Goal: Task Accomplishment & Management: Manage account settings

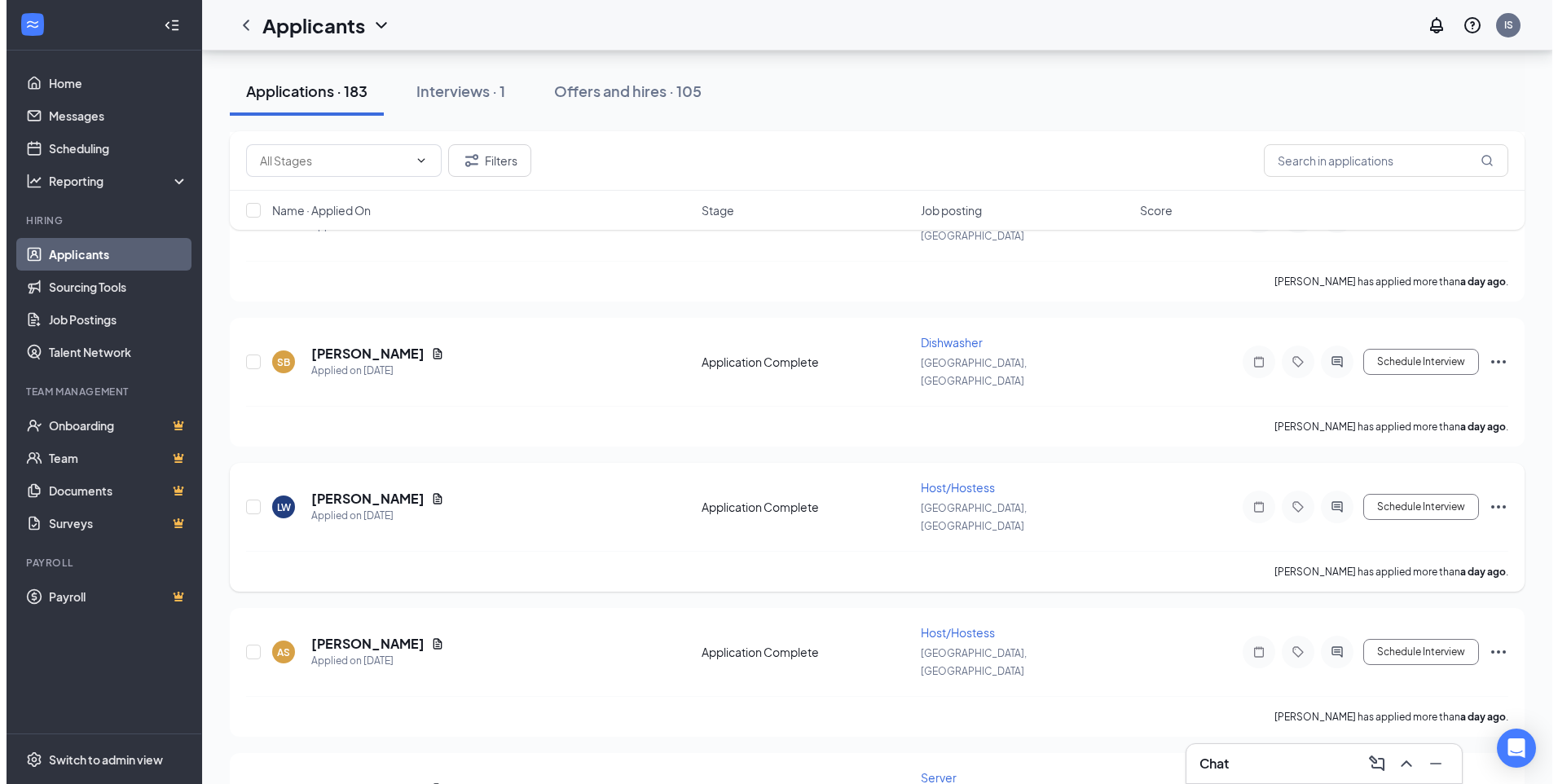
scroll to position [896, 0]
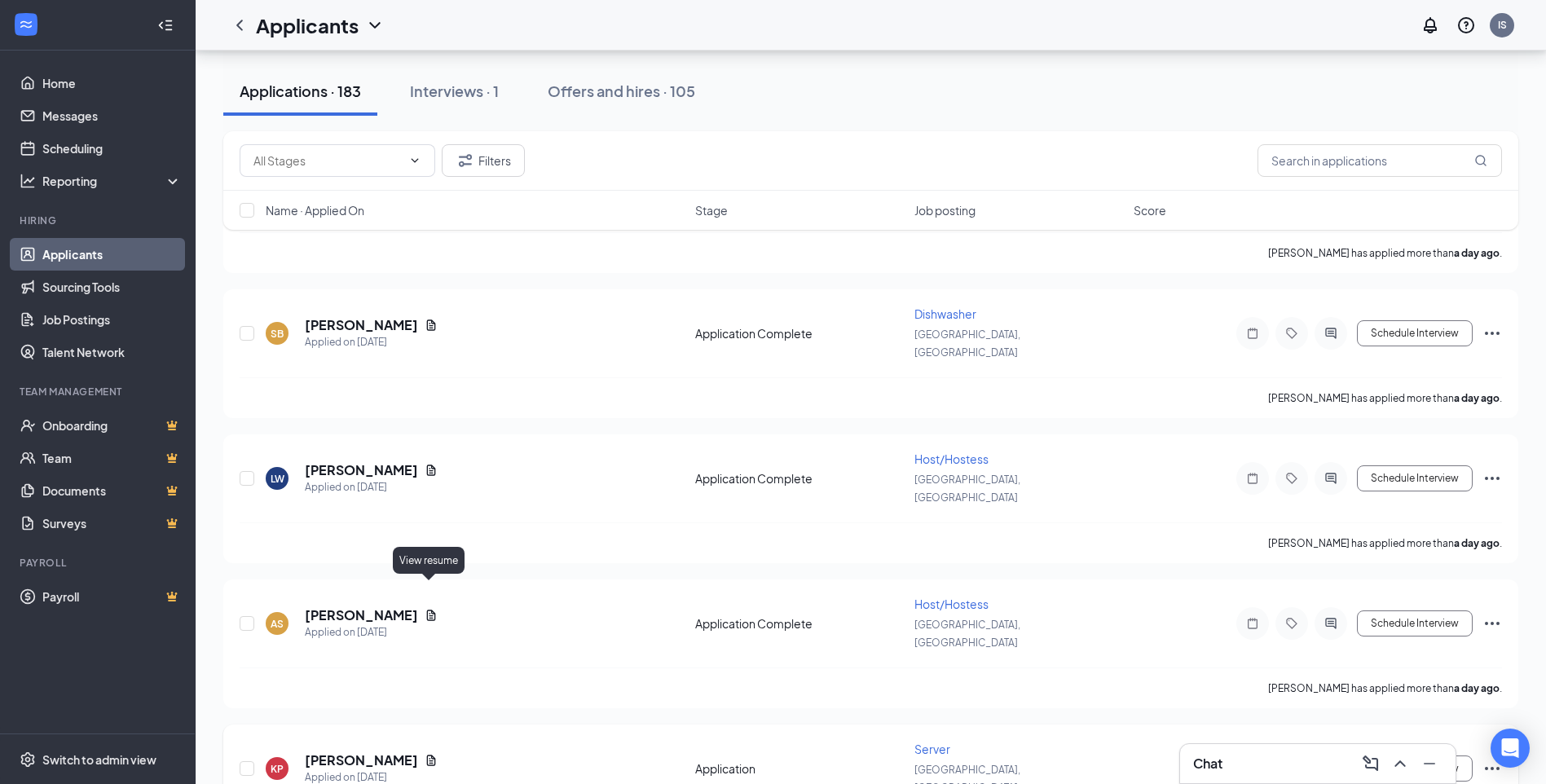
click at [435, 754] on icon "Document" at bounding box center [430, 760] width 13 height 13
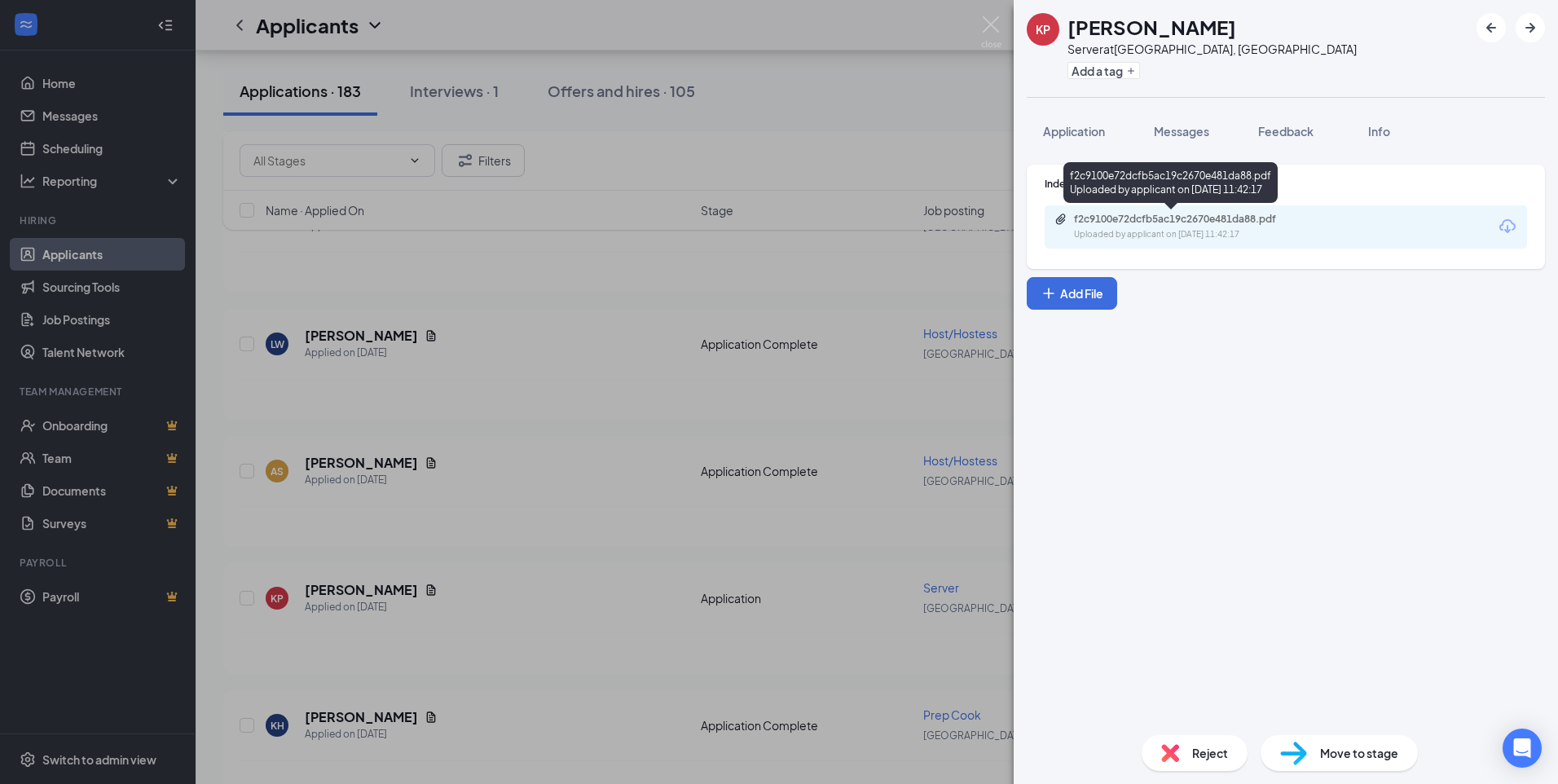
click at [1167, 223] on div "f2c9100e72dcfb5ac19c2670e481da88.pdf" at bounding box center [1188, 219] width 228 height 13
click at [1060, 132] on span "Application" at bounding box center [1074, 131] width 62 height 14
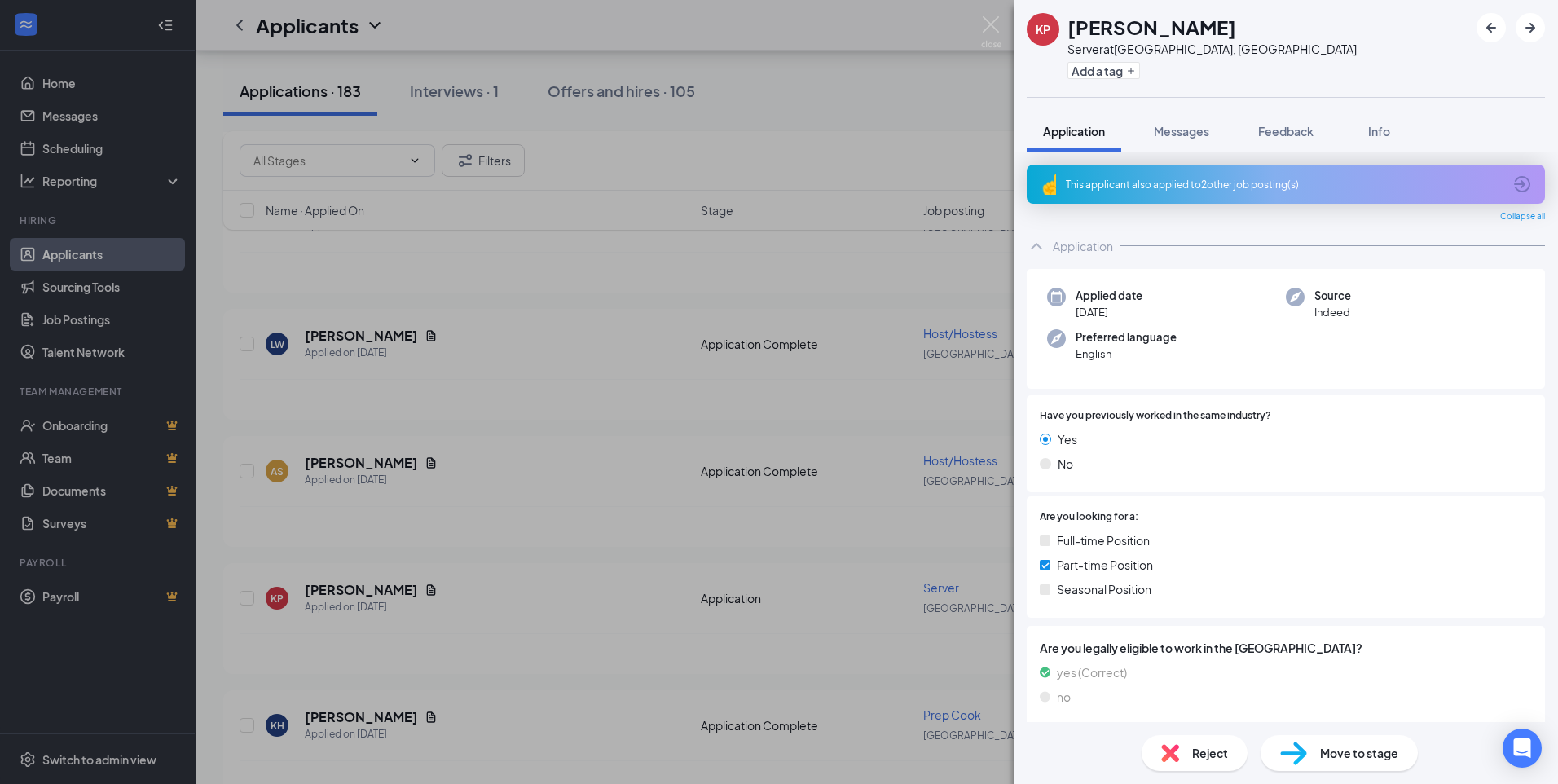
click at [985, 14] on div "KP [PERSON_NAME] Server at [GEOGRAPHIC_DATA], IN Add a tag Application Messages…" at bounding box center [779, 392] width 1558 height 784
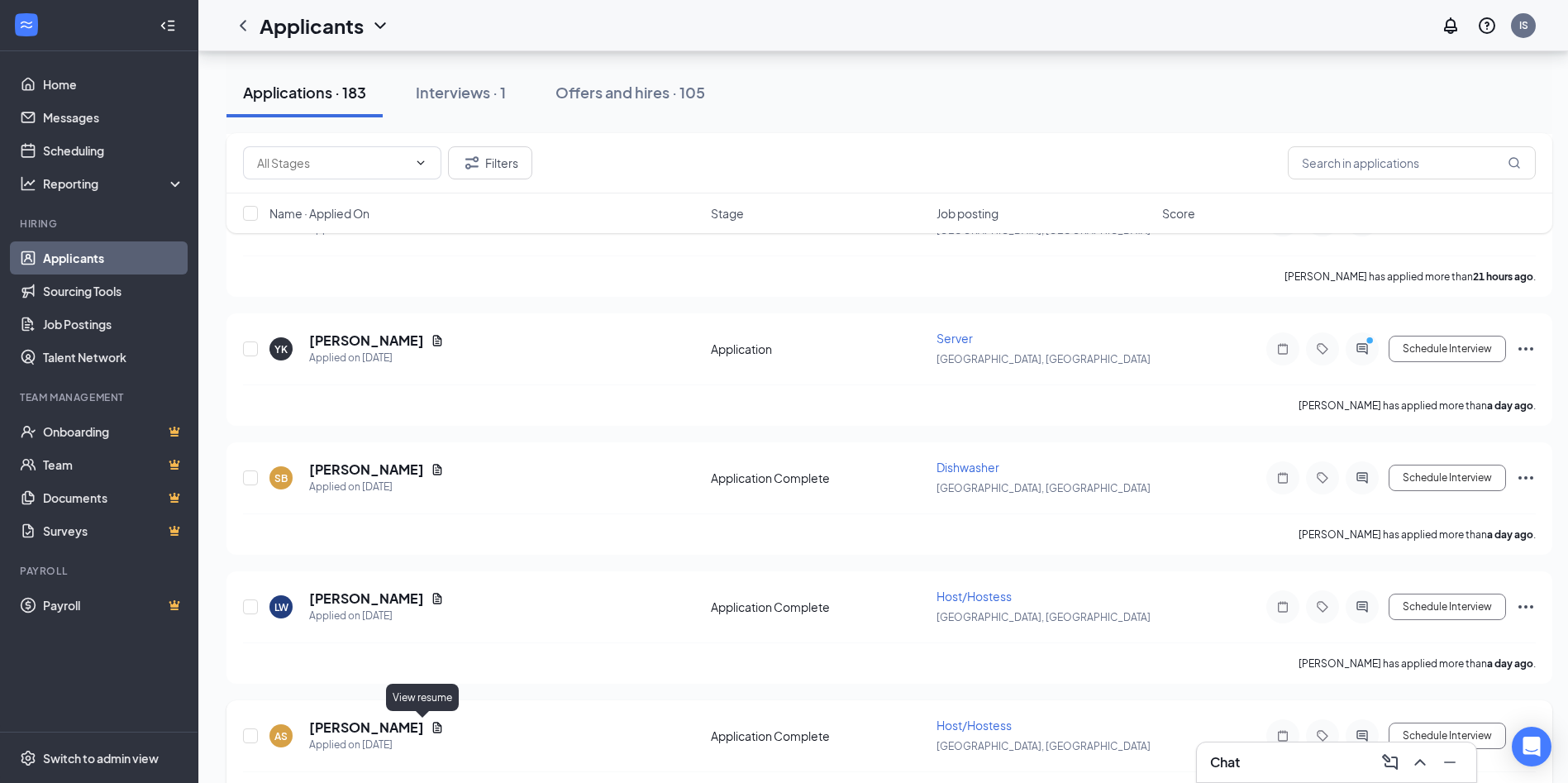
click at [433, 730] on icon "Document" at bounding box center [437, 727] width 9 height 11
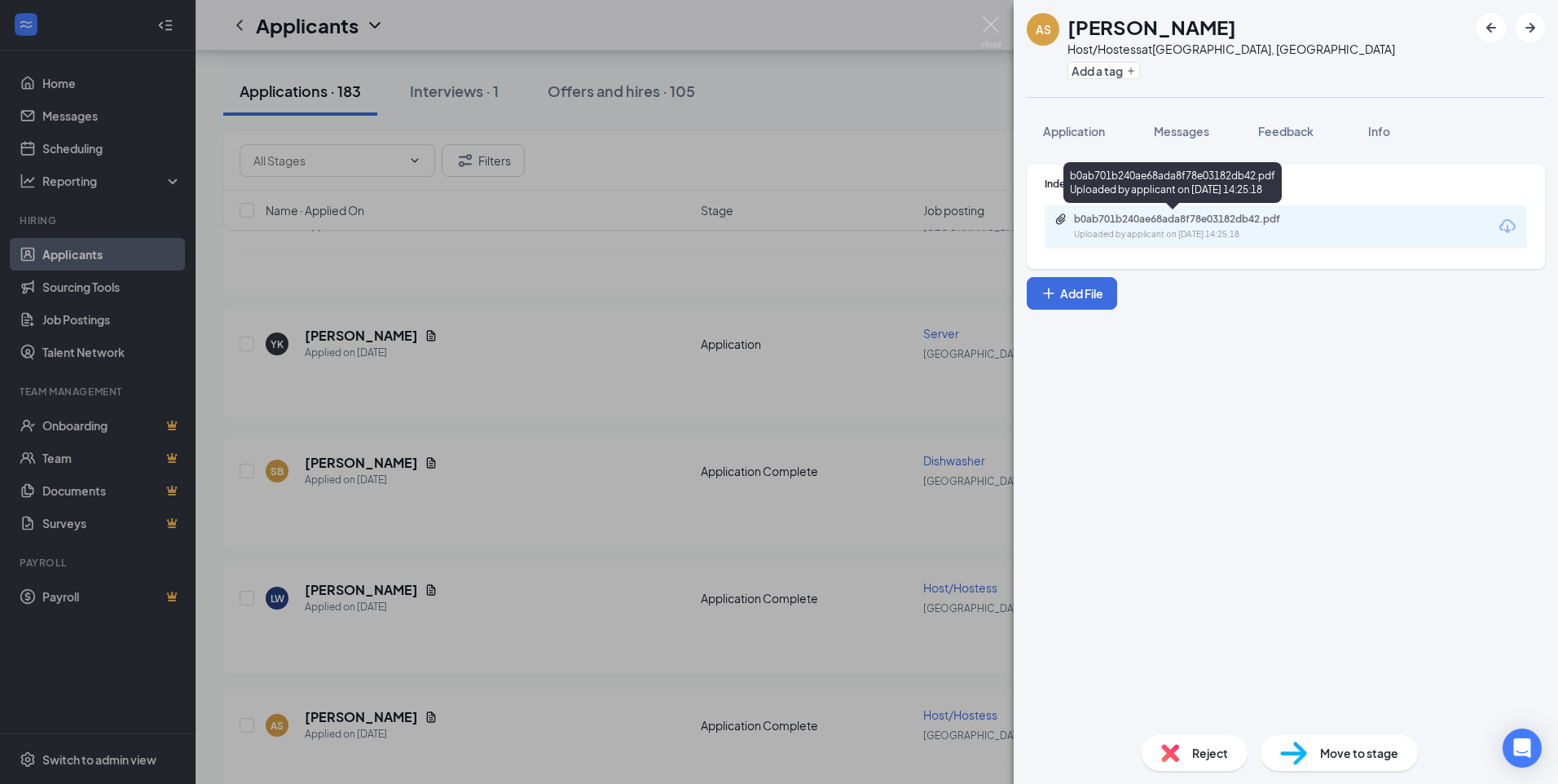
click at [1160, 216] on div "b0ab701b240ae68ada8f78e03182db42.pdf" at bounding box center [1188, 219] width 228 height 13
click at [1058, 134] on span "Application" at bounding box center [1074, 131] width 62 height 14
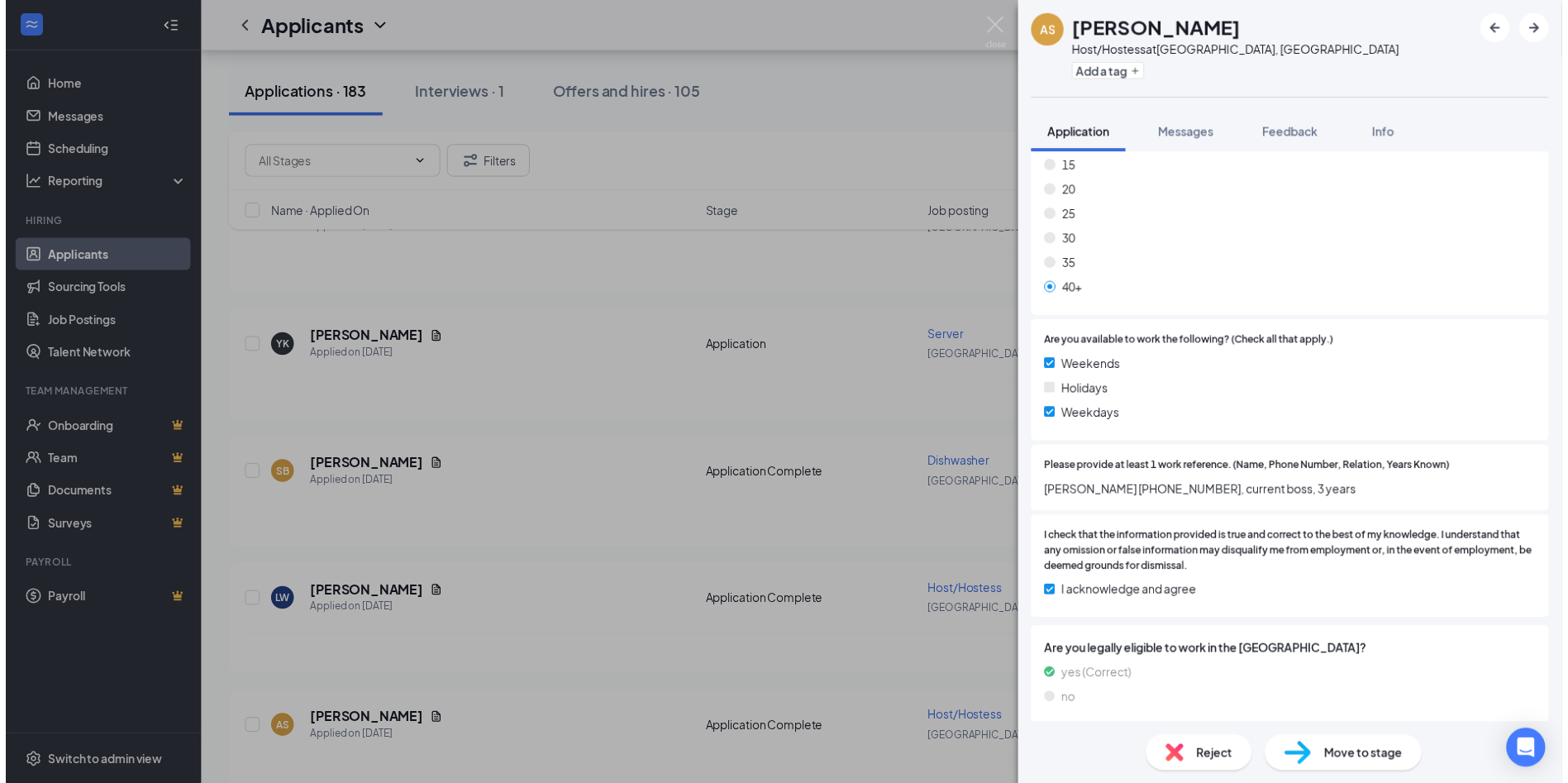
scroll to position [1019, 0]
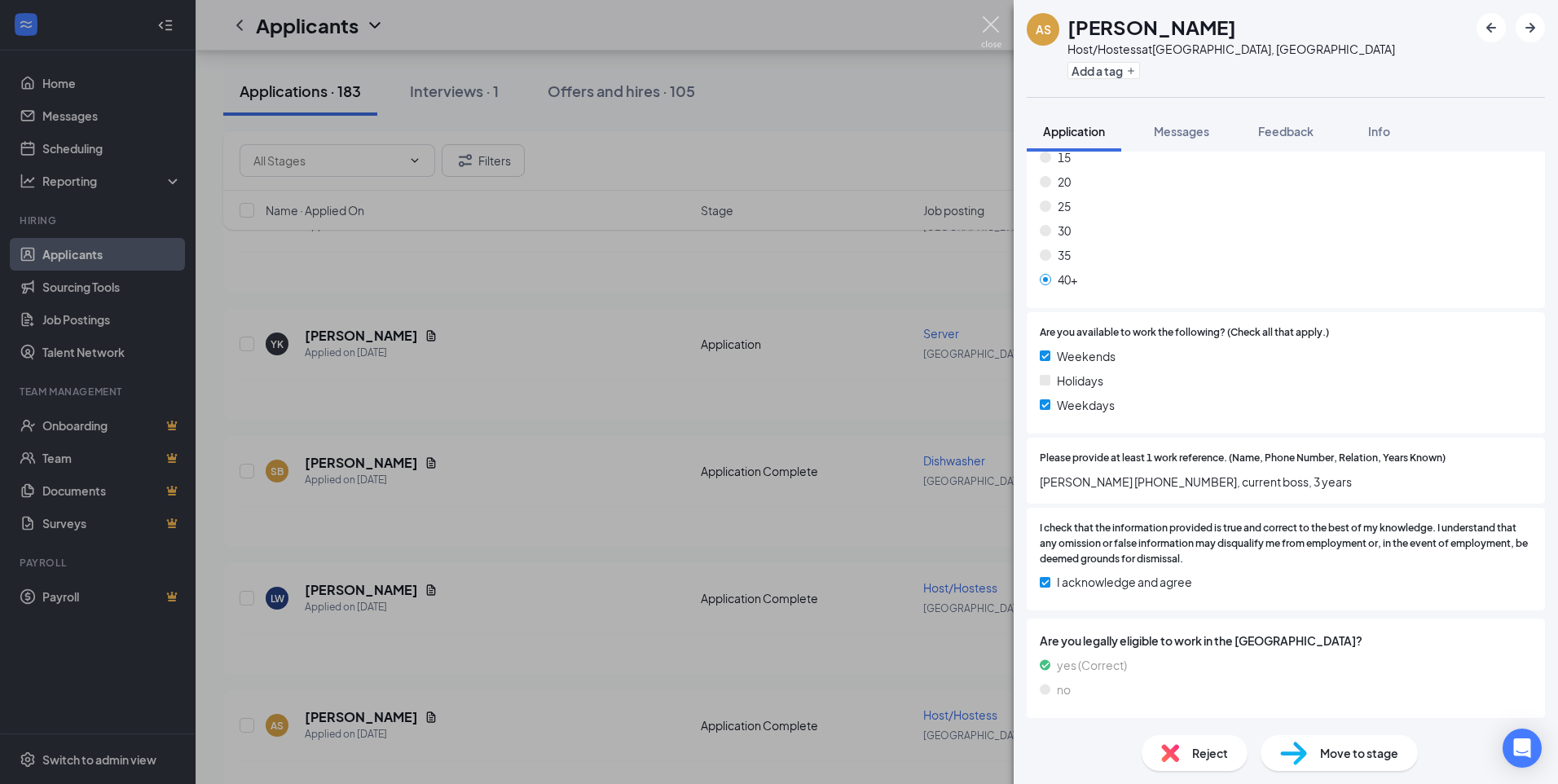
click at [988, 22] on img at bounding box center [991, 32] width 20 height 32
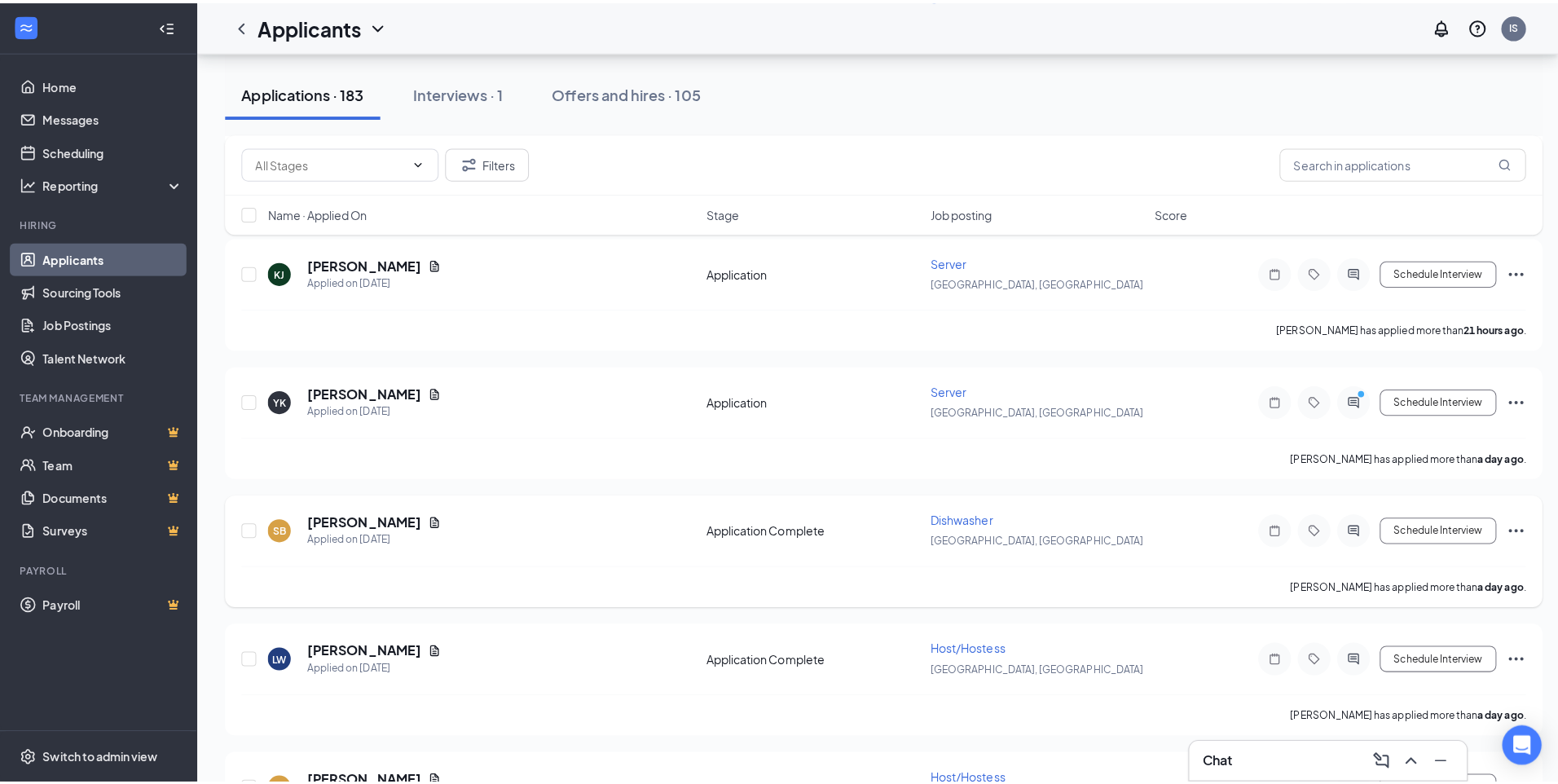
scroll to position [814, 0]
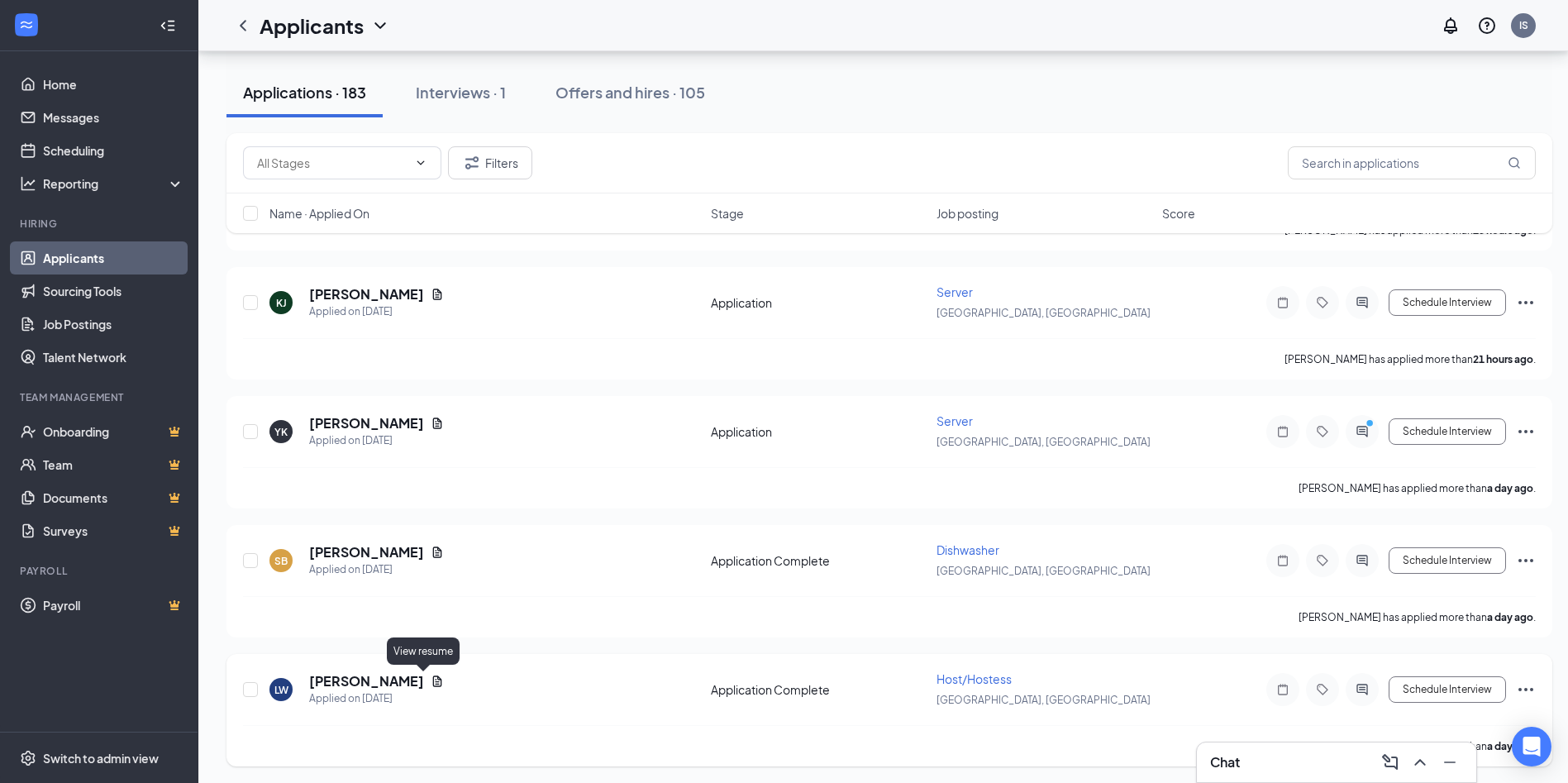
click at [430, 682] on icon "Document" at bounding box center [437, 681] width 14 height 14
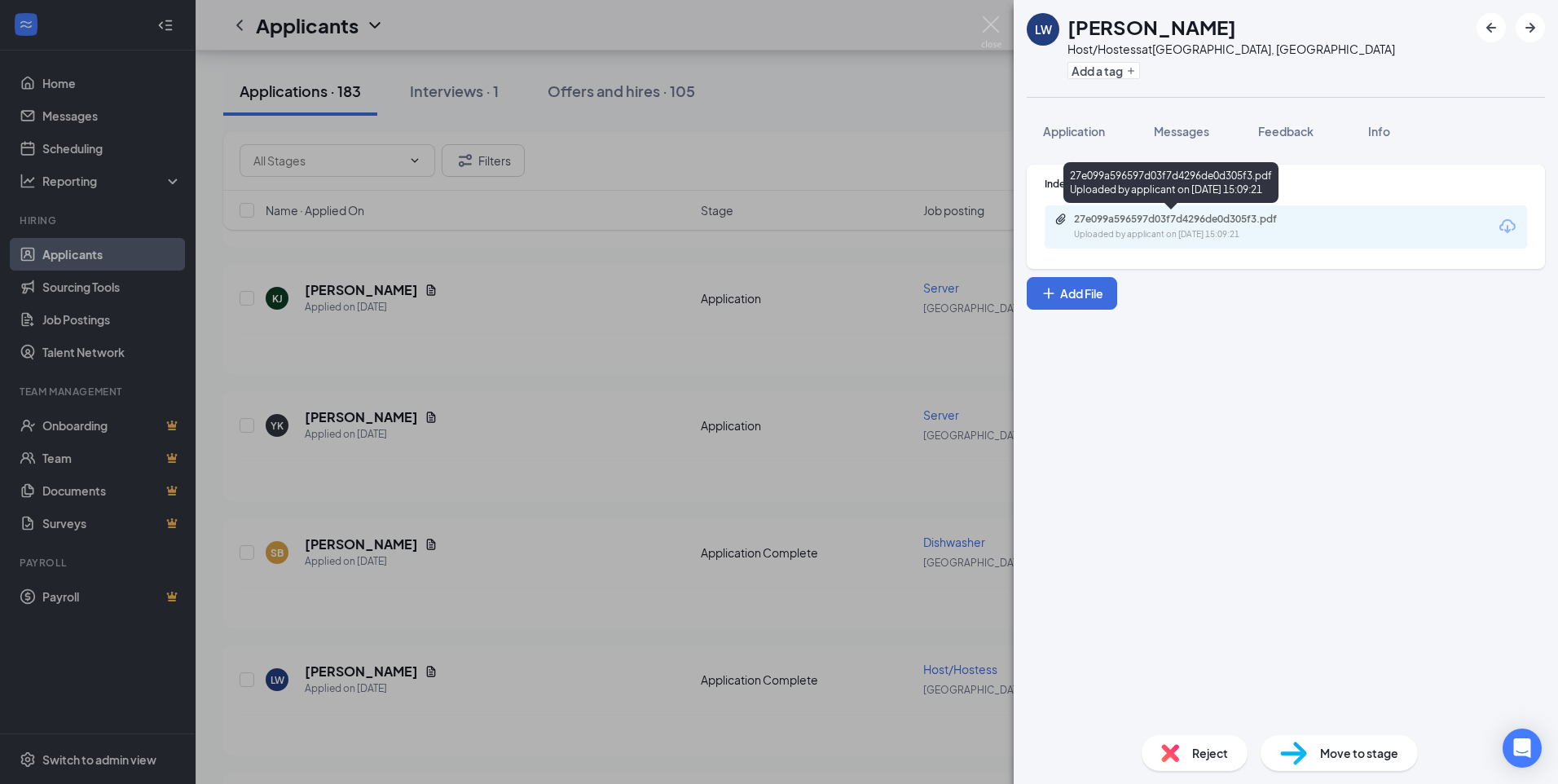
click at [1160, 223] on div "27e099a596597d03f7d4296de0d305f3.pdf" at bounding box center [1188, 219] width 228 height 13
click at [1050, 130] on span "Application" at bounding box center [1074, 131] width 62 height 14
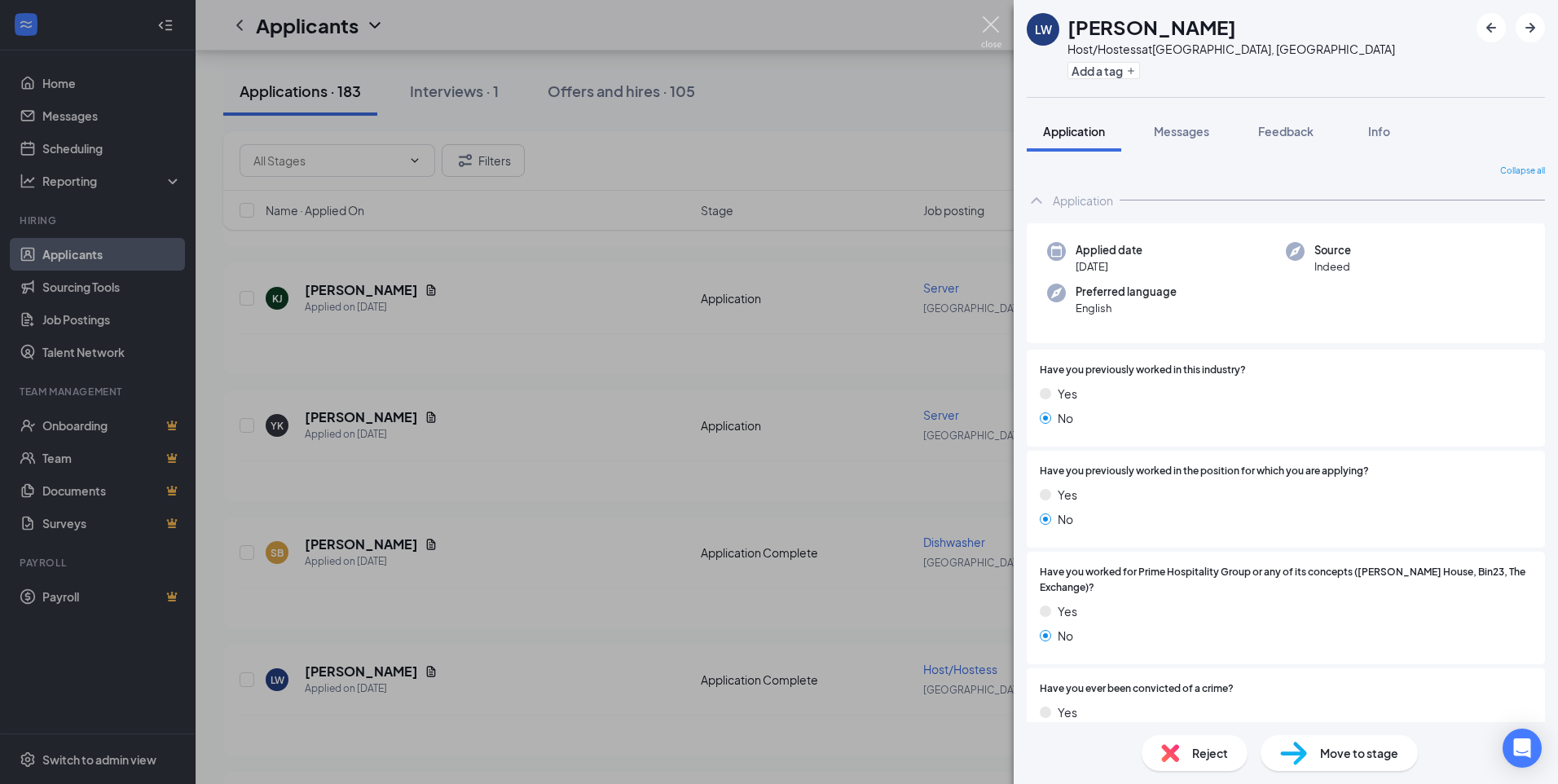
click at [989, 22] on img at bounding box center [991, 32] width 20 height 32
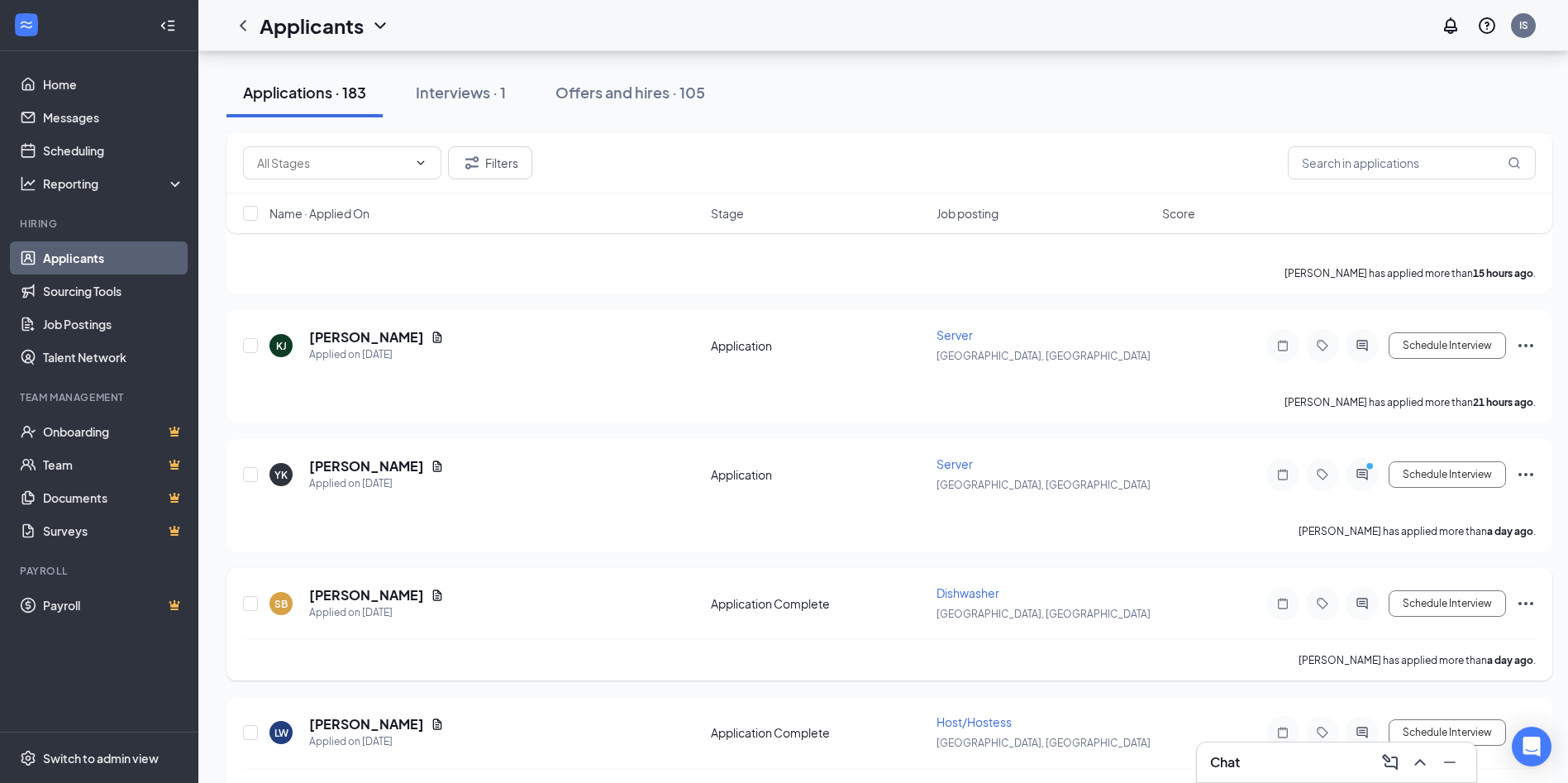
scroll to position [744, 0]
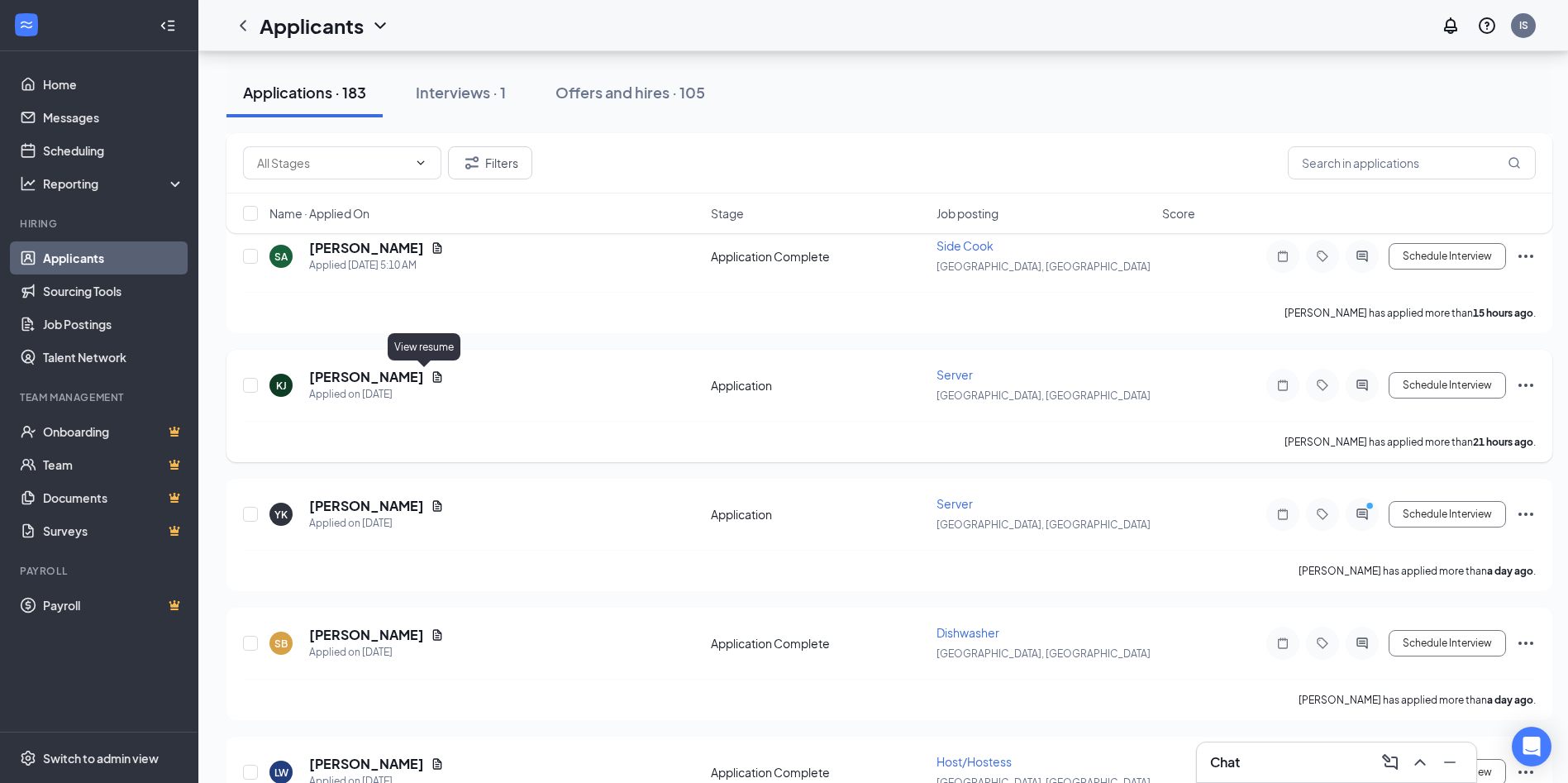
click at [433, 381] on icon "Document" at bounding box center [437, 377] width 9 height 11
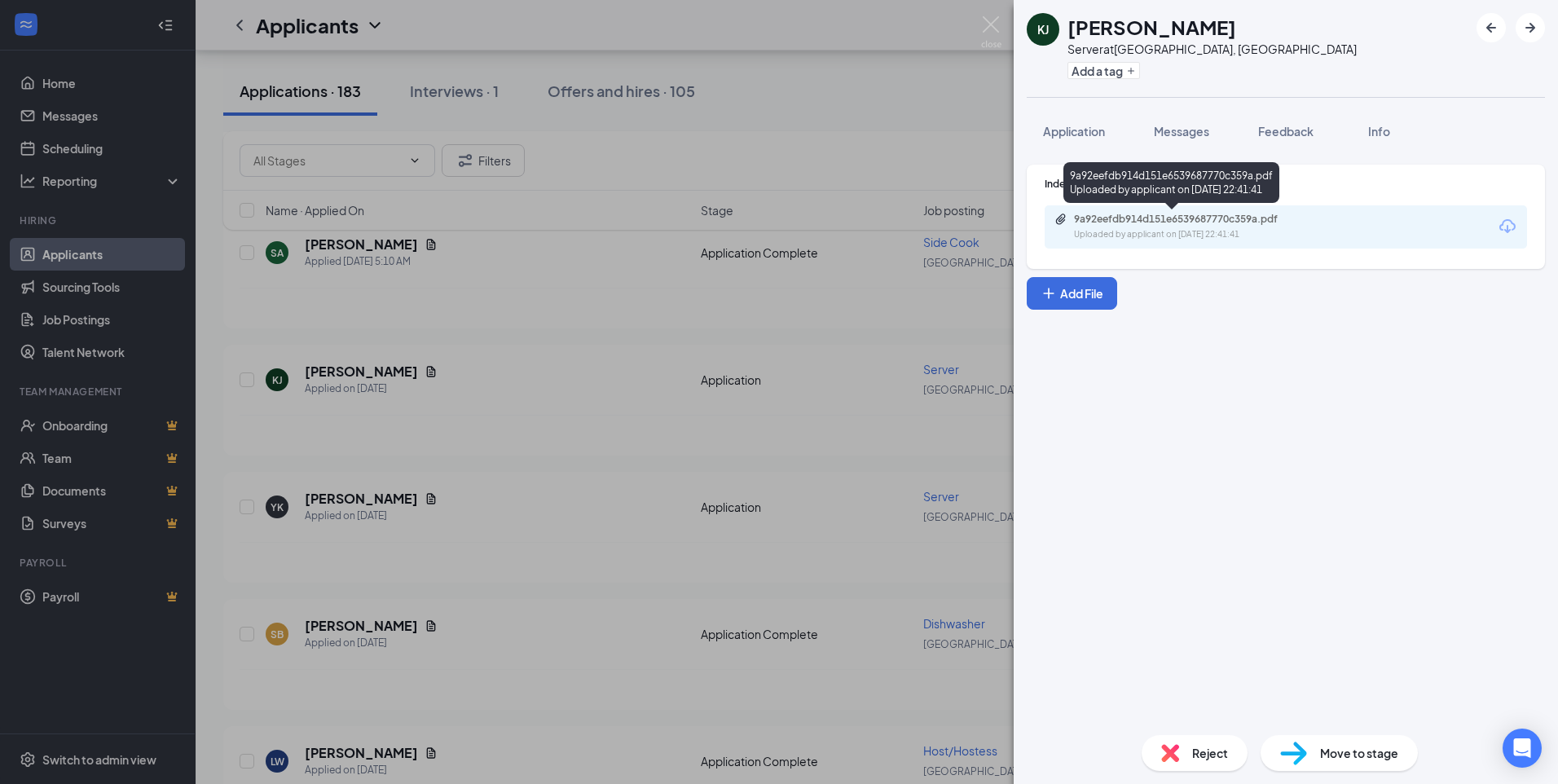
click at [1200, 217] on div "9a92eefdb914d151e6539687770c359a.pdf" at bounding box center [1188, 219] width 228 height 13
click at [1058, 135] on span "Application" at bounding box center [1074, 131] width 62 height 14
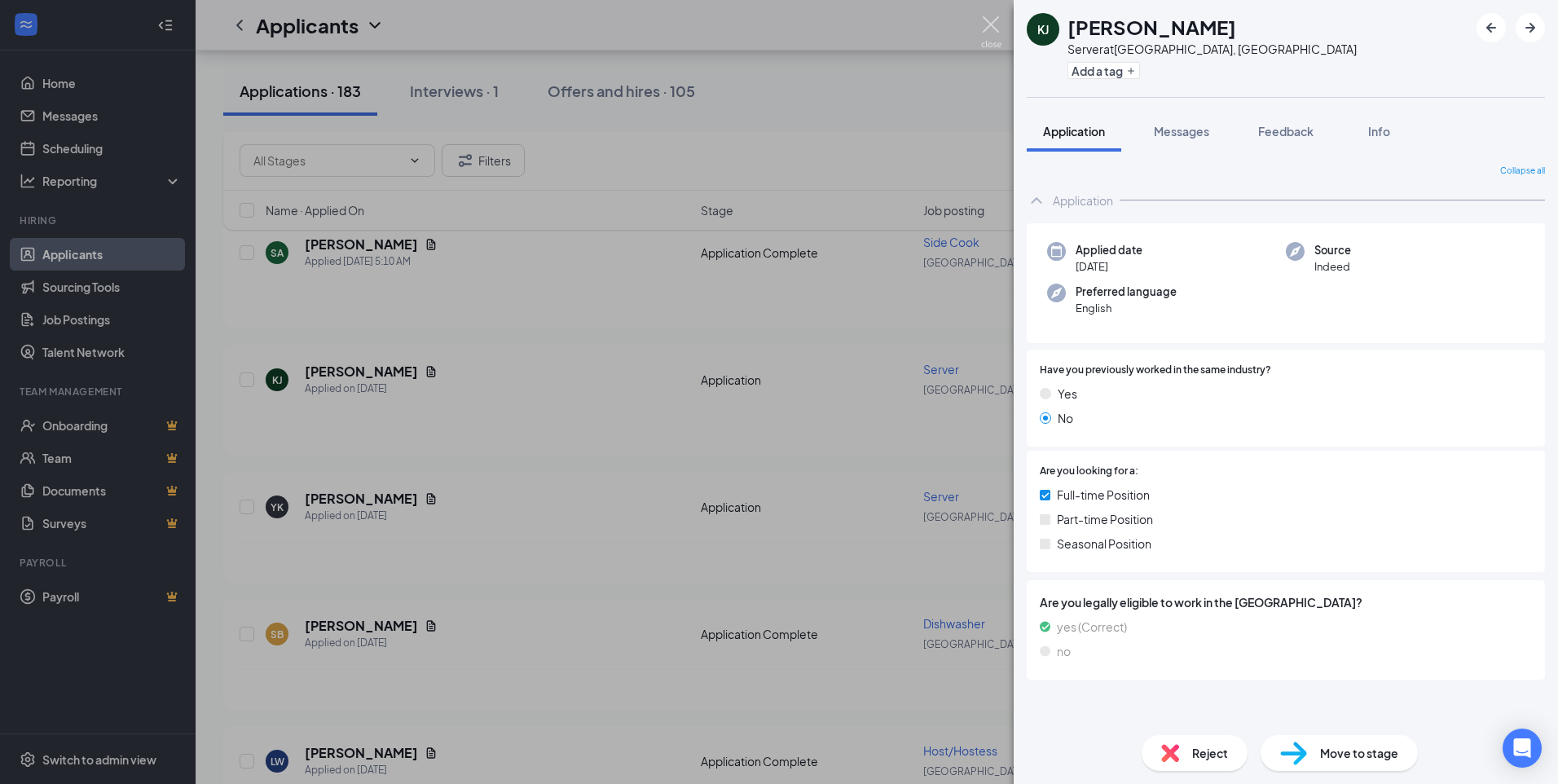
click at [991, 24] on img at bounding box center [991, 32] width 20 height 32
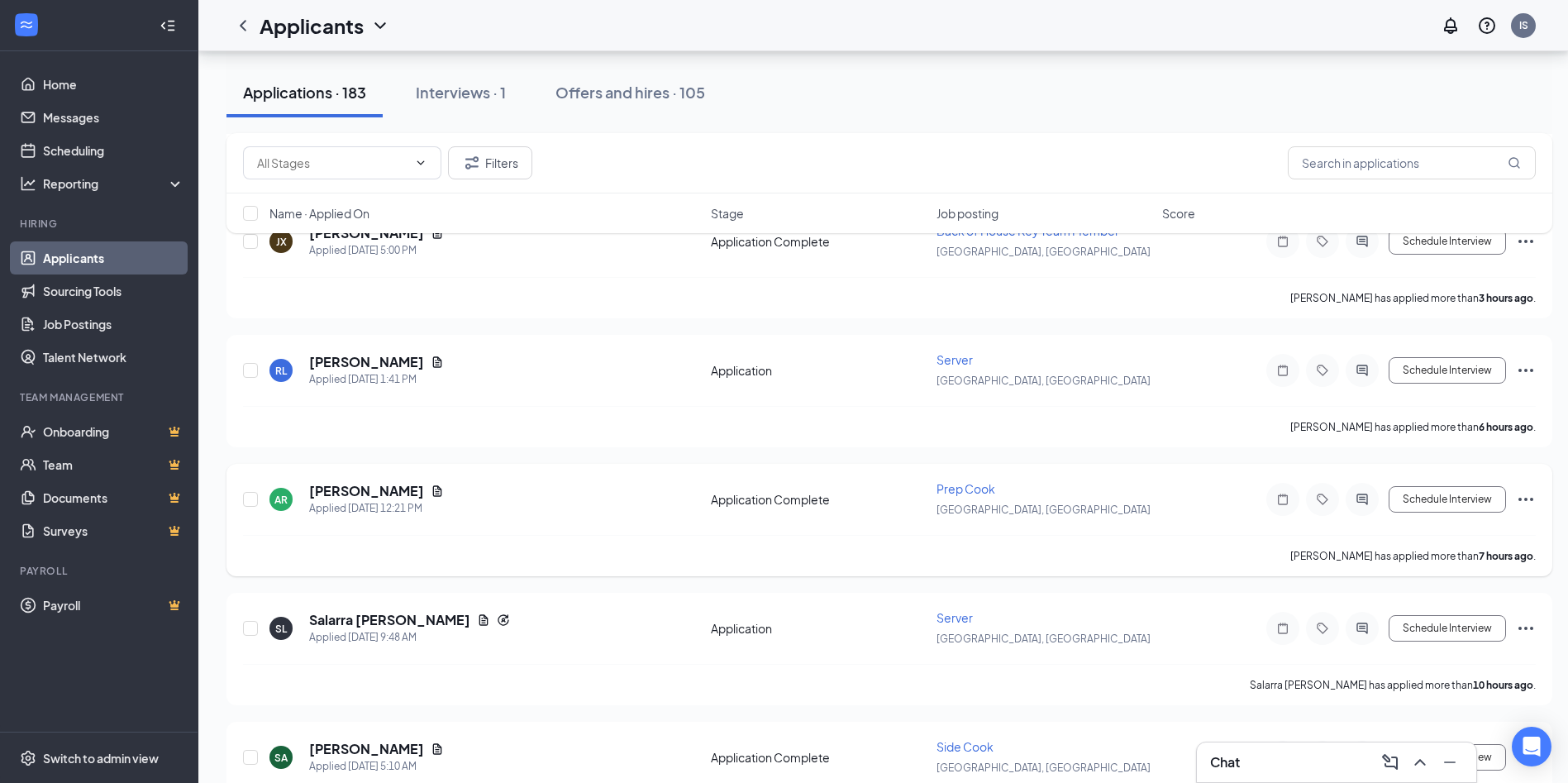
scroll to position [165, 0]
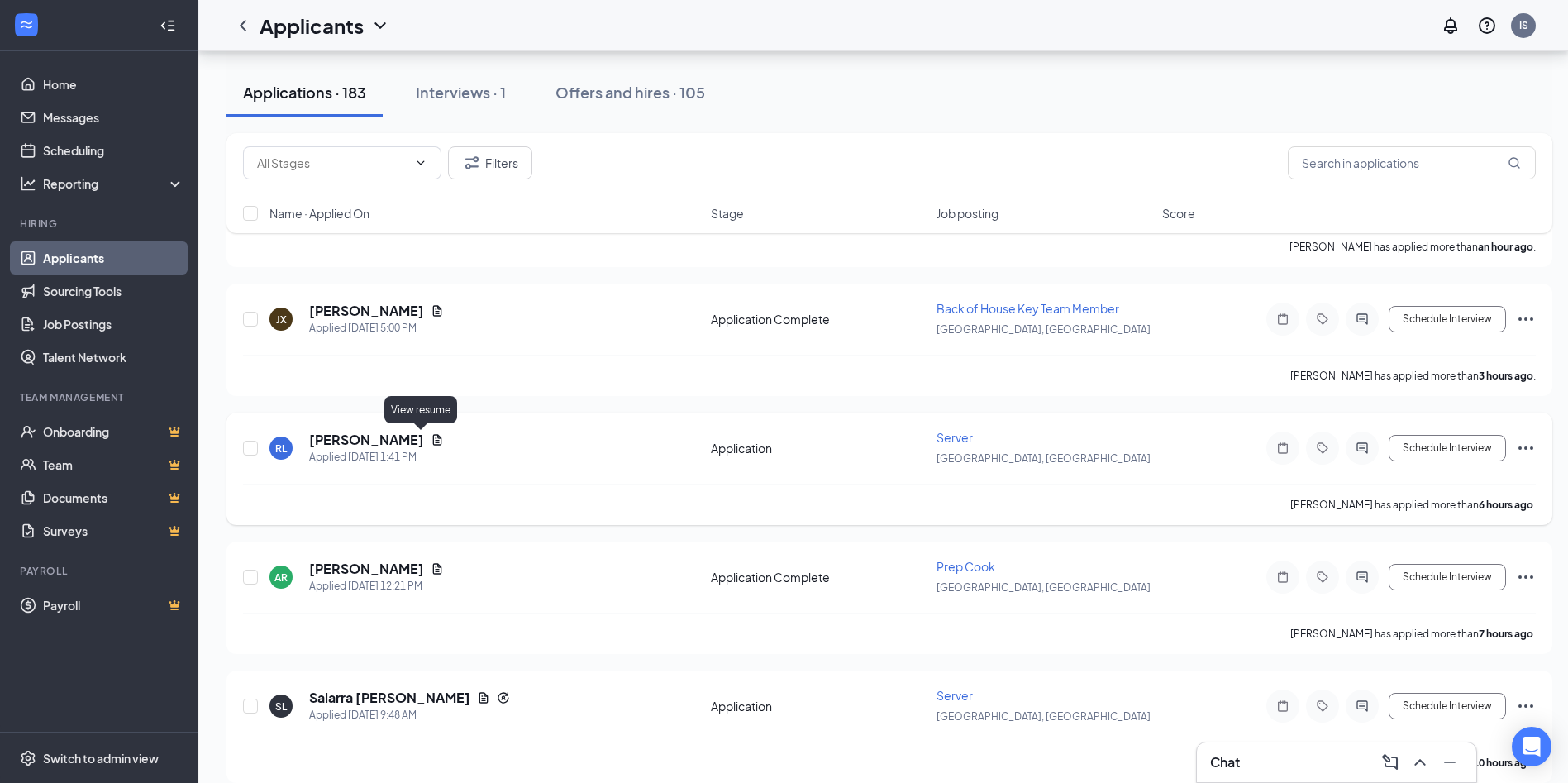
click at [433, 439] on icon "Document" at bounding box center [437, 439] width 9 height 11
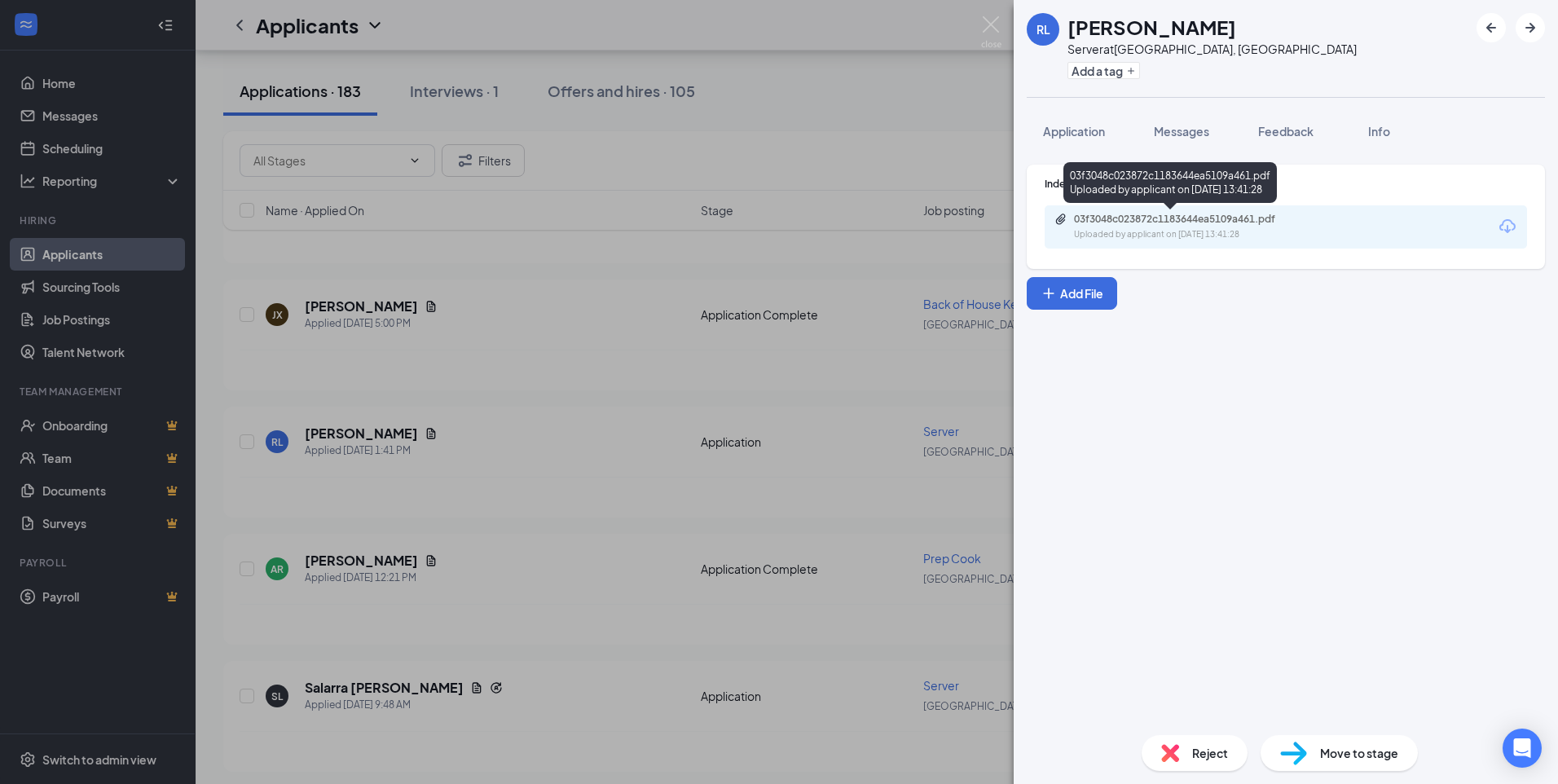
click at [1177, 224] on div "03f3048c023872c1183644ea5109a461.pdf" at bounding box center [1188, 219] width 228 height 13
click at [1067, 127] on span "Application" at bounding box center [1074, 131] width 62 height 14
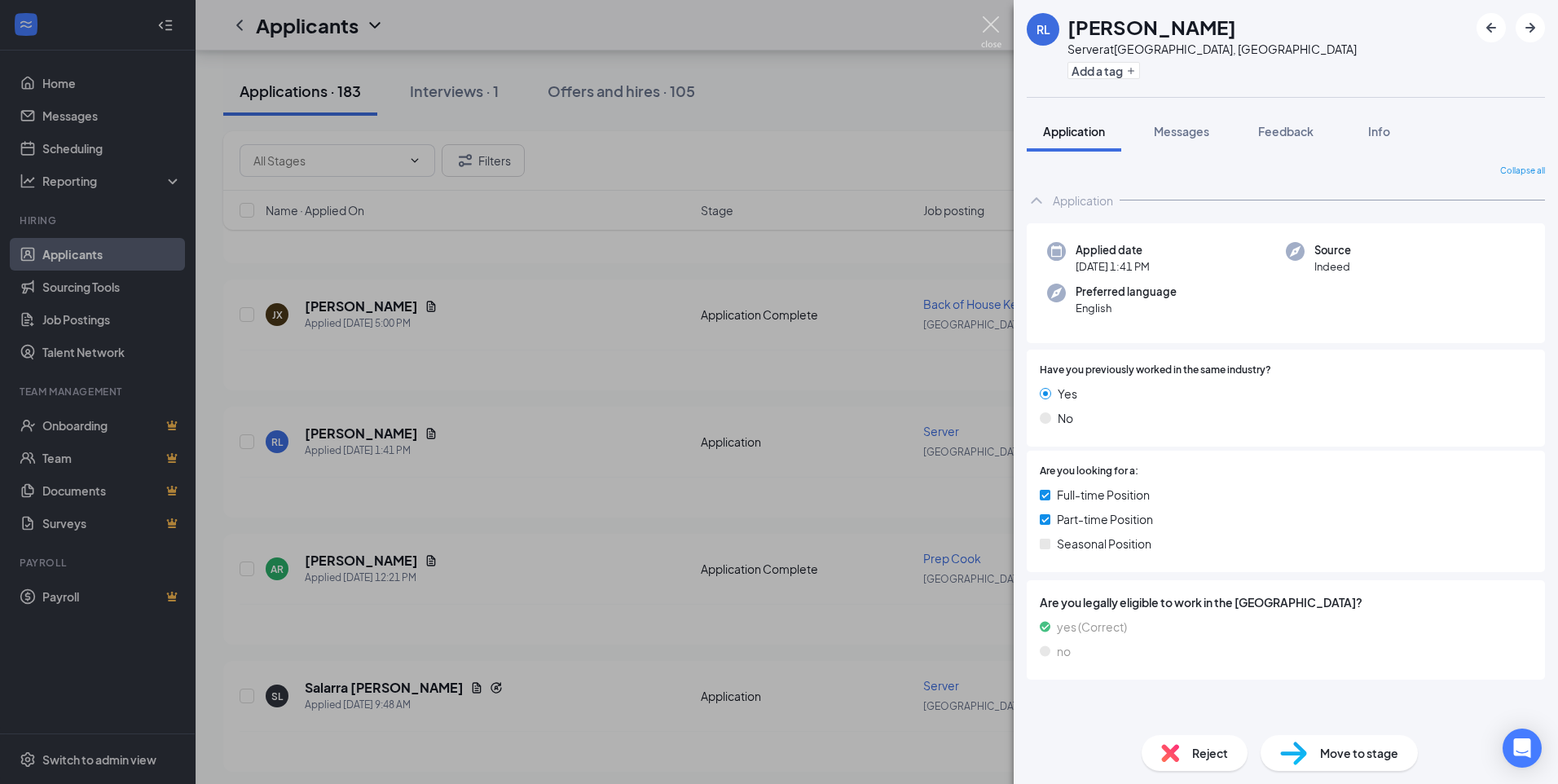
click at [988, 20] on img at bounding box center [991, 32] width 20 height 32
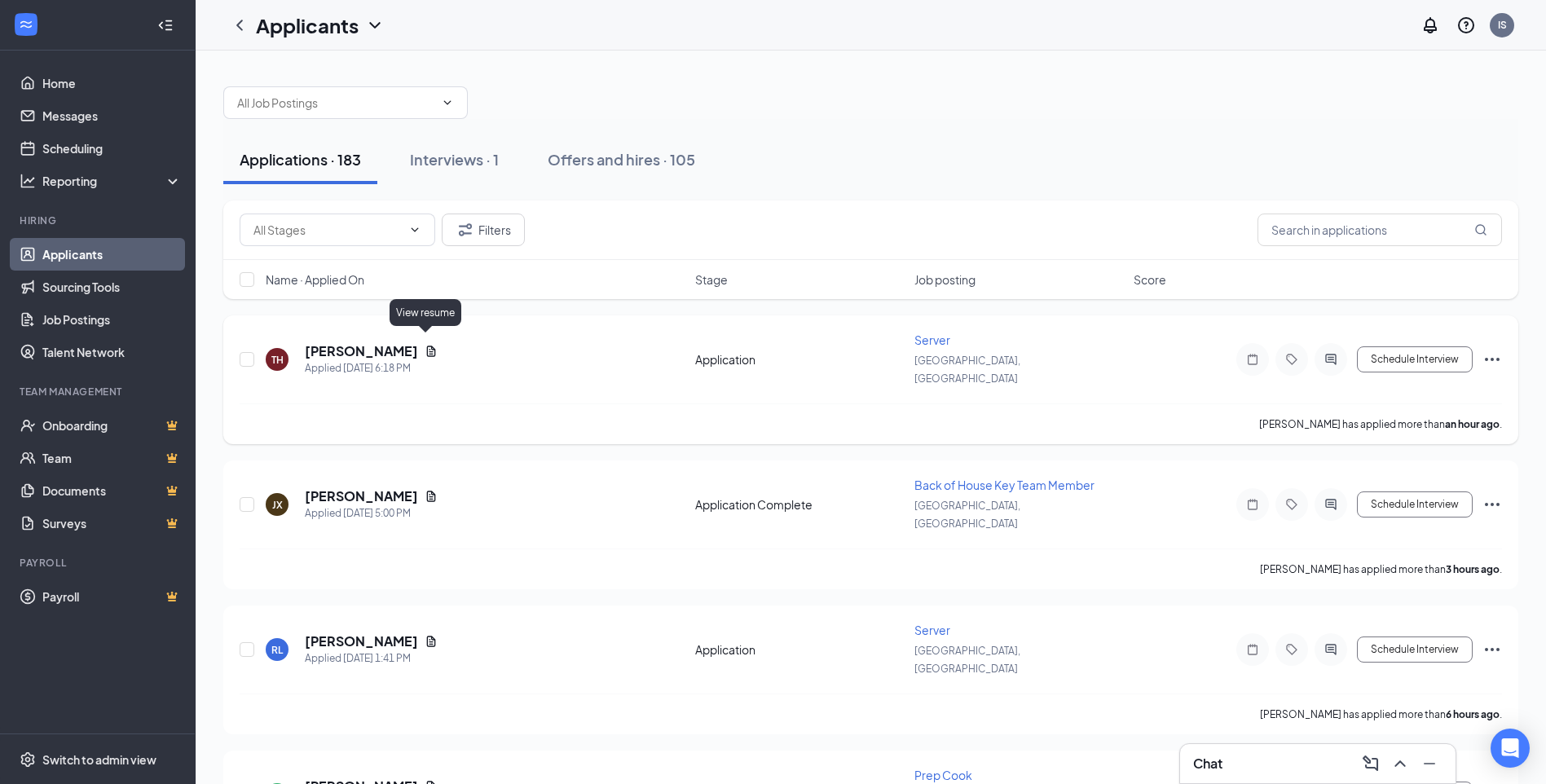
click at [429, 347] on icon "Document" at bounding box center [431, 351] width 9 height 11
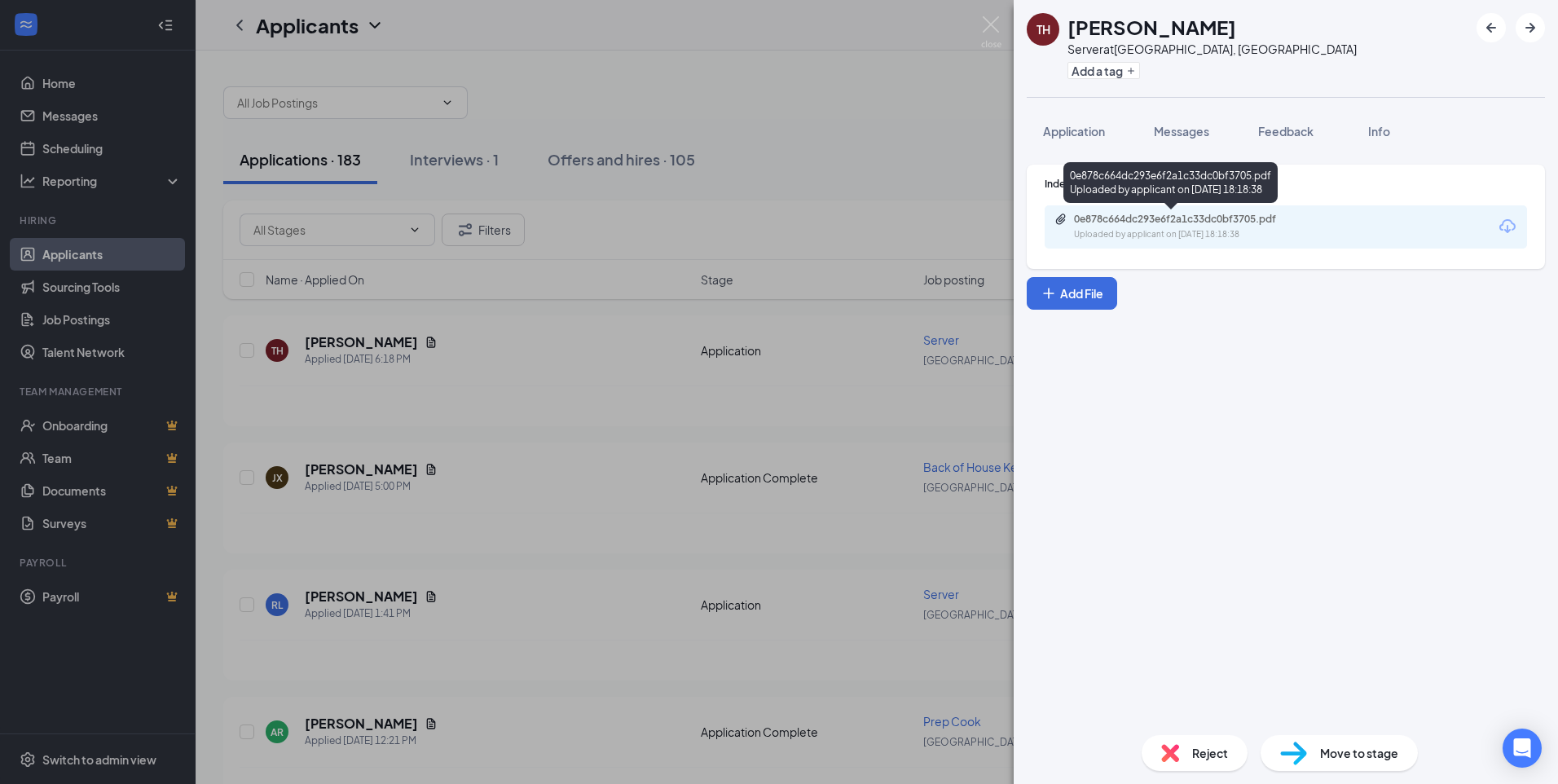
click at [1193, 220] on div "0e878c664dc293e6f2a1c33dc0bf3705.pdf" at bounding box center [1188, 219] width 228 height 13
click at [1068, 124] on span "Application" at bounding box center [1074, 131] width 62 height 14
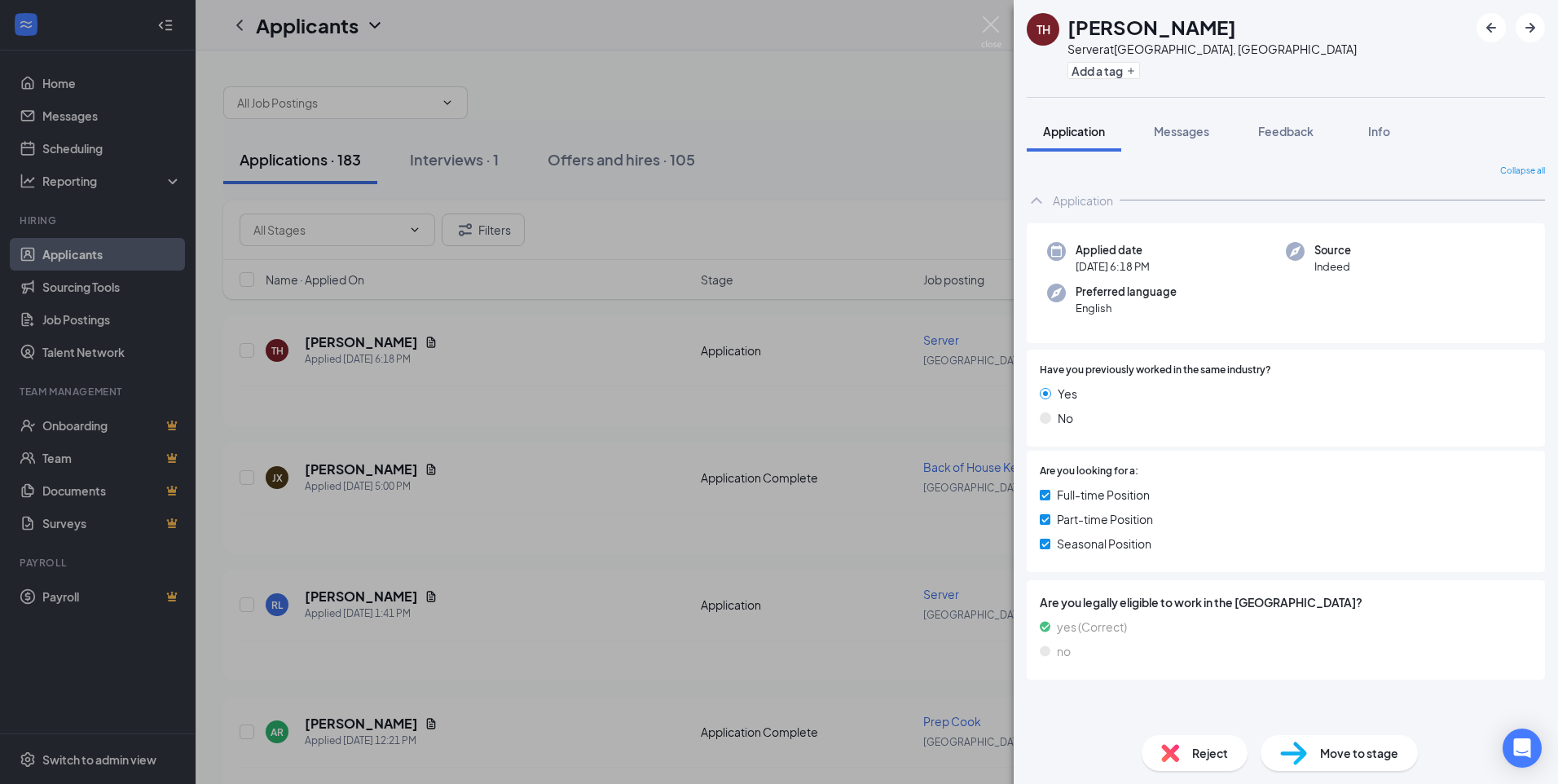
click at [986, 13] on div "TH [PERSON_NAME] Server at [GEOGRAPHIC_DATA], IN Add a tag Application Messages…" at bounding box center [779, 392] width 1558 height 784
click at [986, 18] on img at bounding box center [991, 32] width 20 height 32
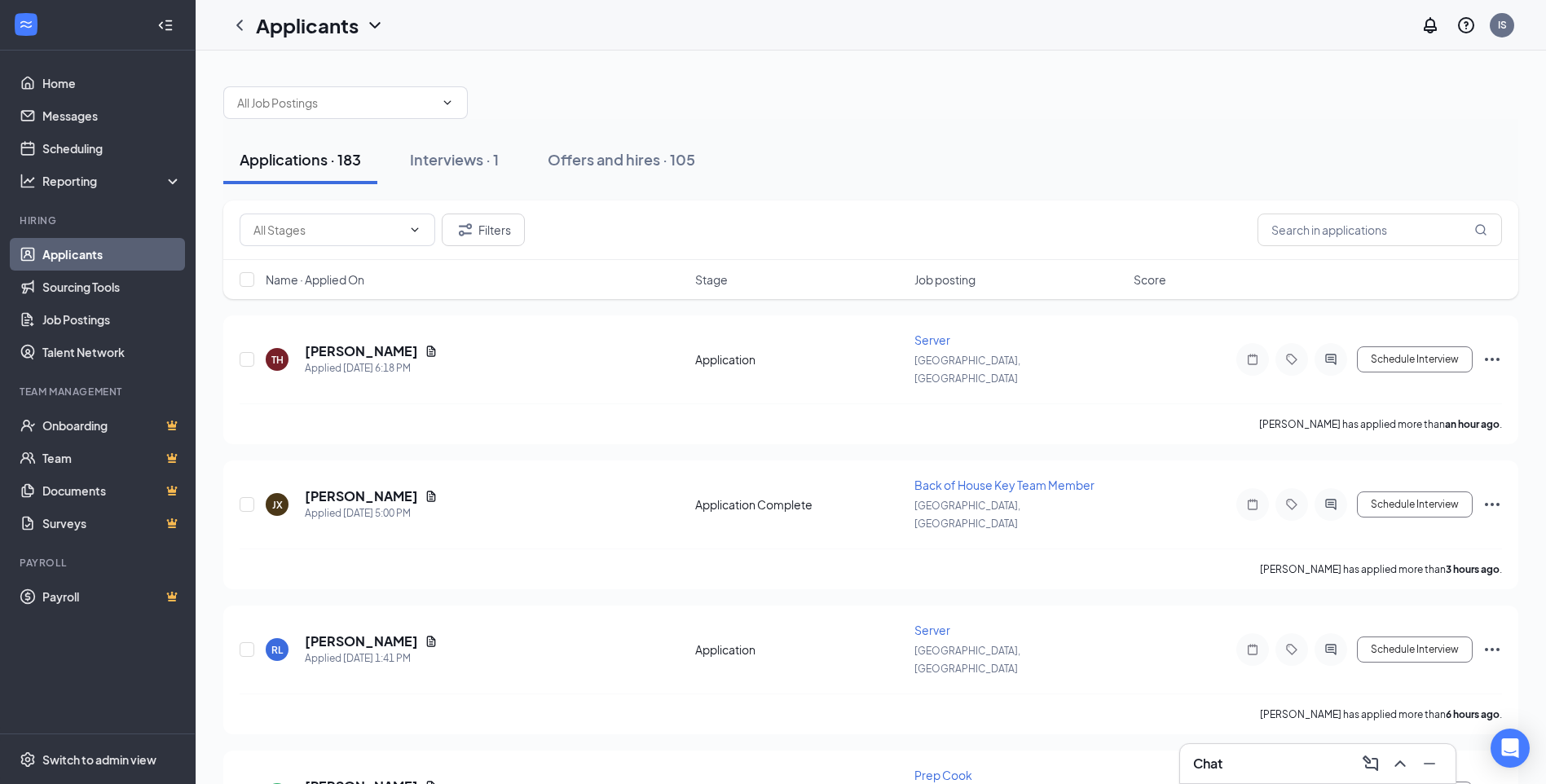
click at [70, 262] on link "Applicants" at bounding box center [112, 254] width 139 height 33
click at [122, 253] on link "Applicants" at bounding box center [112, 254] width 139 height 33
